Goal: Browse casually: Explore the website without a specific task or goal

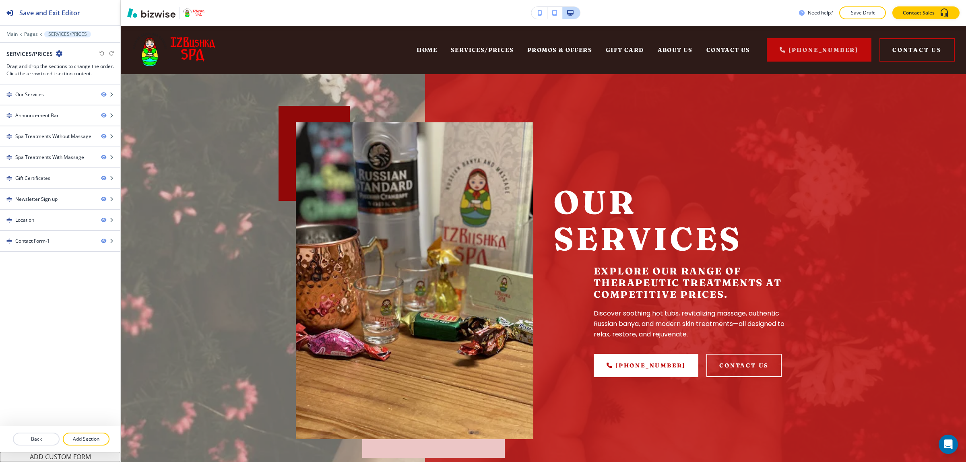
drag, startPoint x: 580, startPoint y: 48, endPoint x: 664, endPoint y: 0, distance: 96.4
click at [655, 14] on div "Need help? Save Draft Contact Sales" at bounding box center [543, 12] width 845 height 13
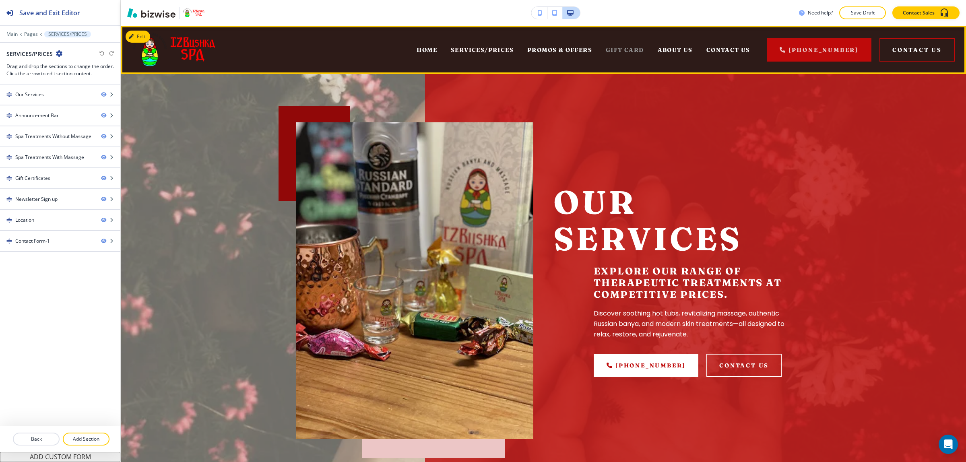
click at [632, 47] on span "GIFT CARD" at bounding box center [625, 49] width 38 height 7
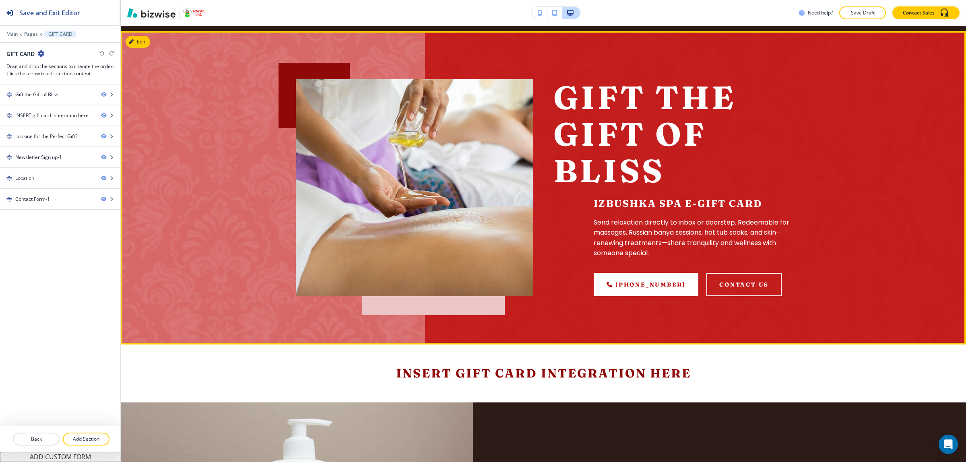
scroll to position [251, 0]
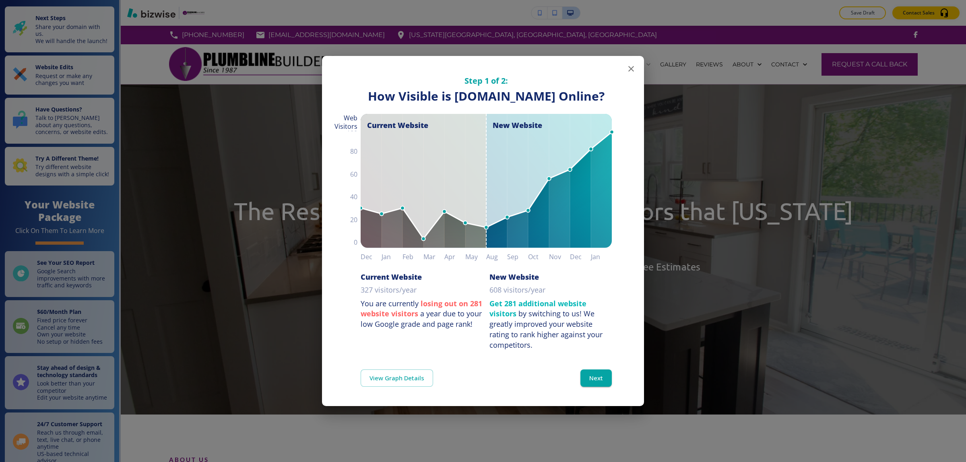
click at [637, 68] on button "button" at bounding box center [631, 69] width 16 height 16
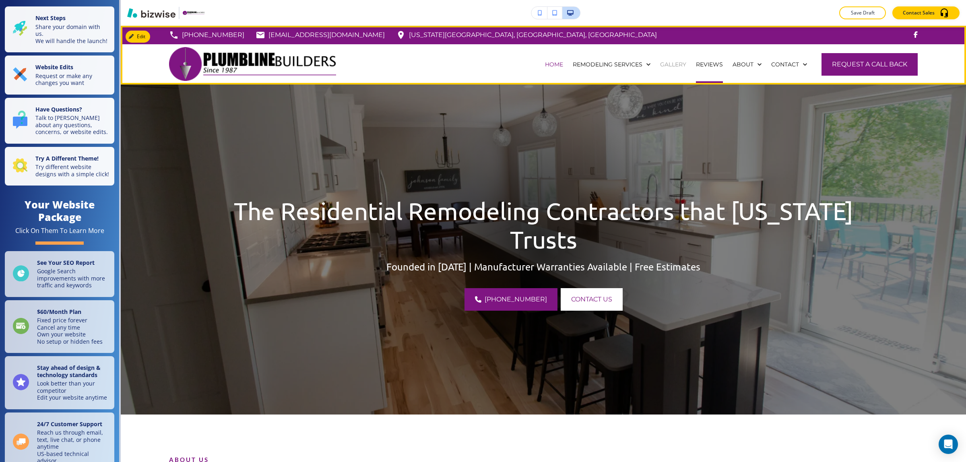
drag, startPoint x: 688, startPoint y: 61, endPoint x: 677, endPoint y: 66, distance: 11.7
click at [691, 61] on div "REVIEWS" at bounding box center [709, 64] width 37 height 8
click at [677, 66] on p "GALLERY" at bounding box center [673, 64] width 26 height 8
